Goal: Communication & Community: Participate in discussion

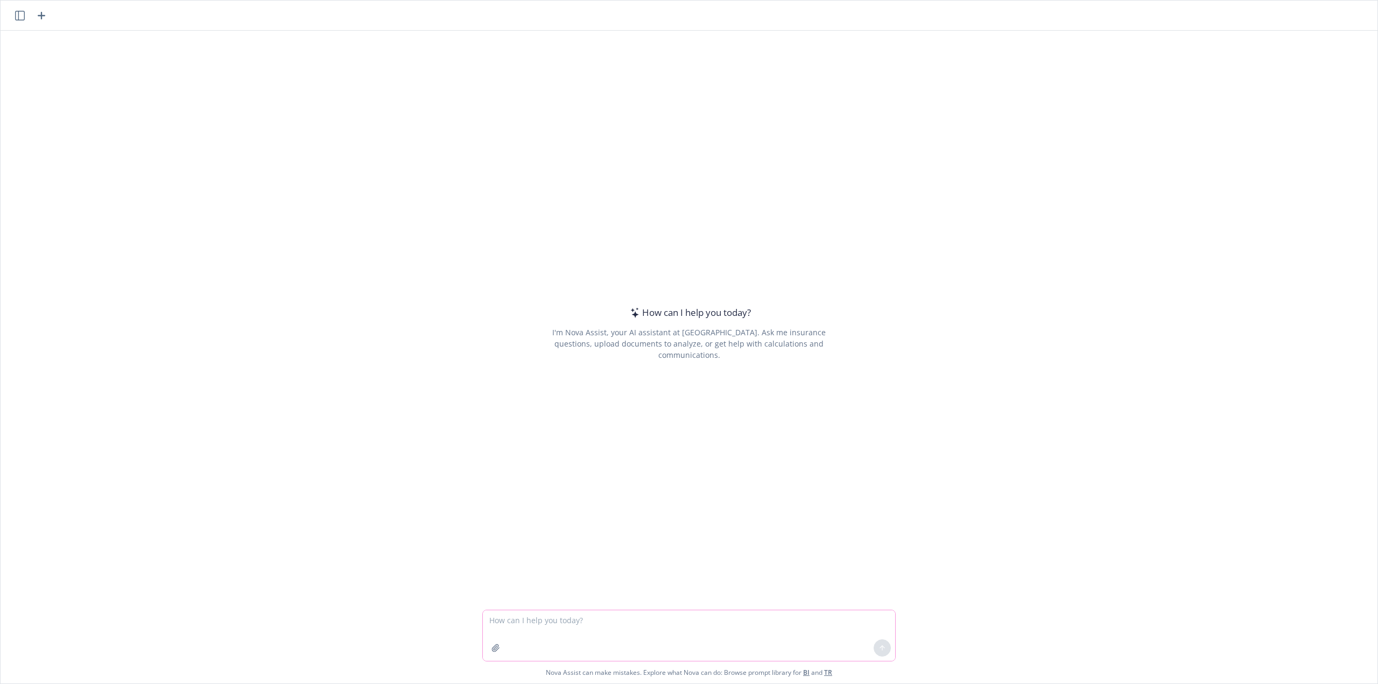
click at [492, 650] on icon "button" at bounding box center [495, 647] width 7 height 7
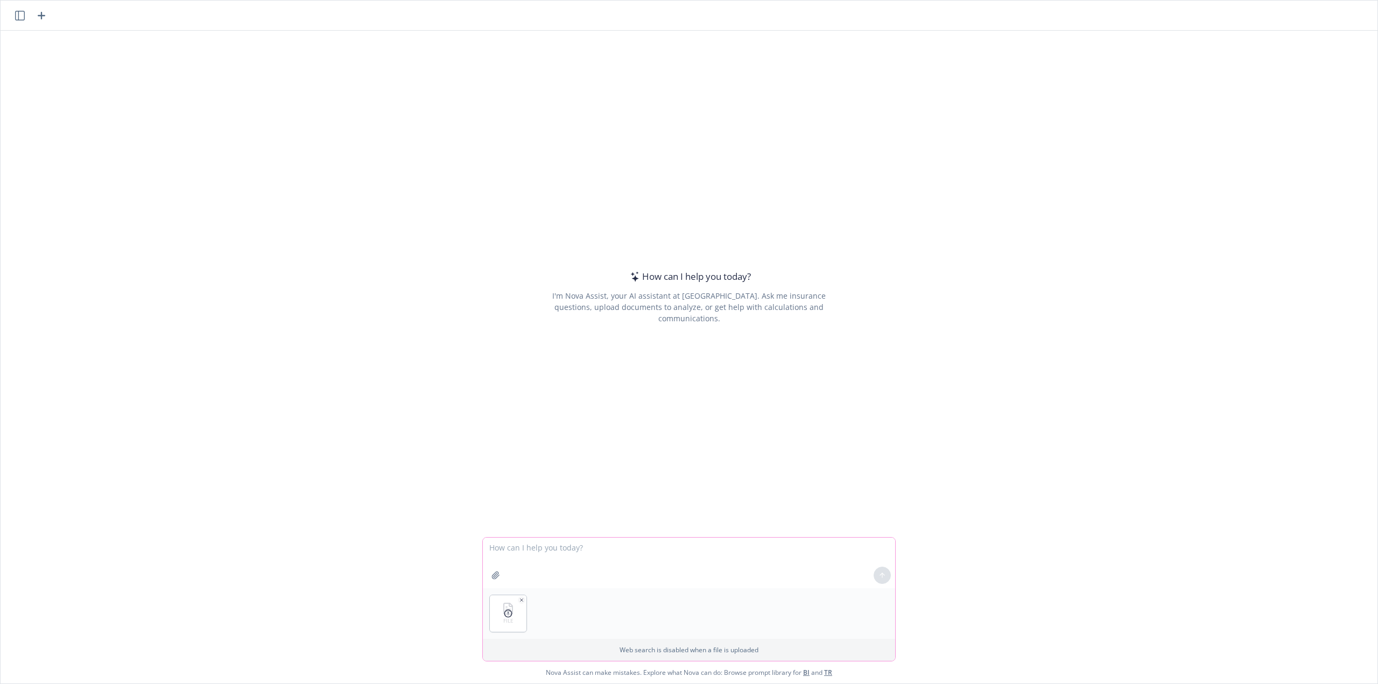
click at [521, 599] on icon "button" at bounding box center [522, 600] width 3 height 3
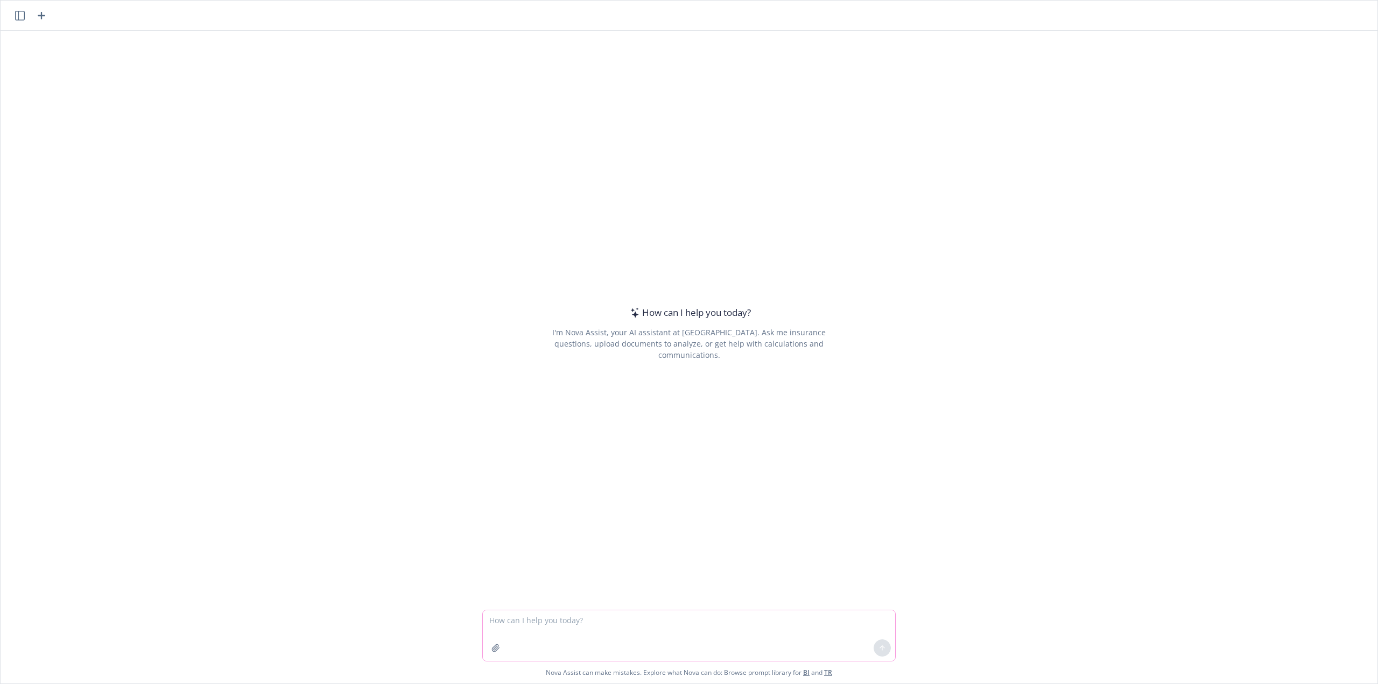
click at [530, 622] on textarea at bounding box center [689, 636] width 412 height 51
